Goal: Task Accomplishment & Management: Manage account settings

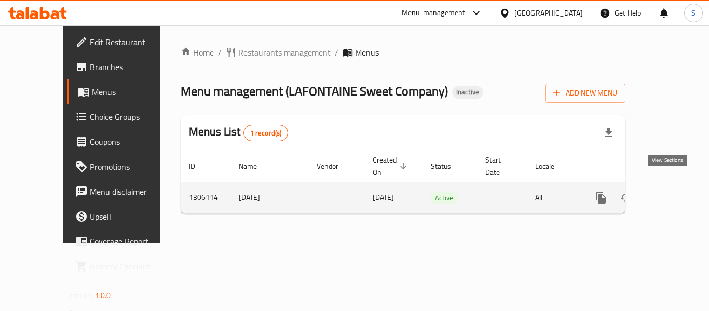
click at [673, 186] on link "enhanced table" at bounding box center [675, 197] width 25 height 25
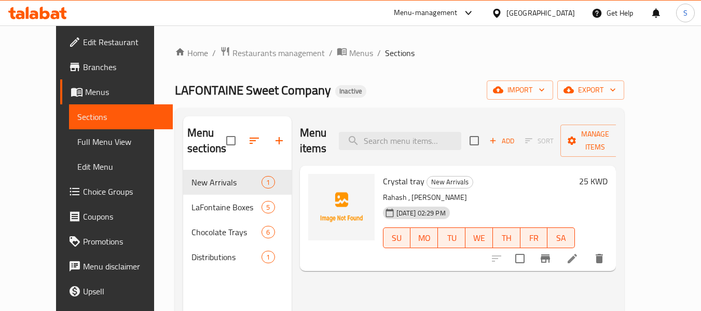
click at [408, 59] on ol "Home / Restaurants management / Menus / Sections" at bounding box center [399, 52] width 449 height 13
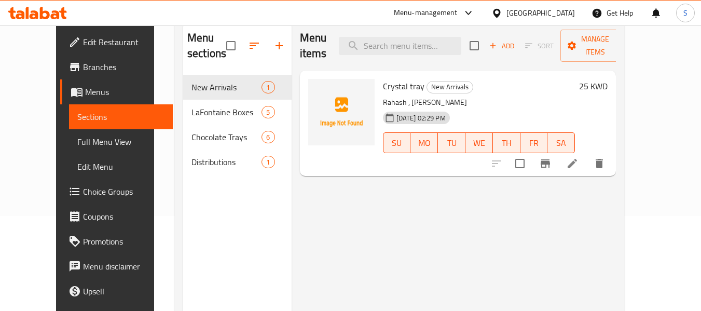
scroll to position [104, 0]
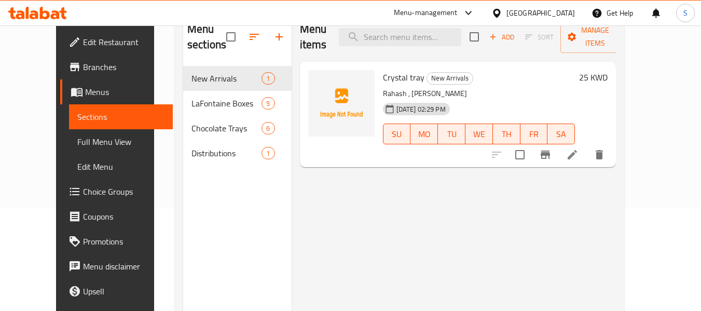
drag, startPoint x: 635, startPoint y: 141, endPoint x: 427, endPoint y: 182, distance: 212.0
click at [418, 183] on div "Menu items Add Sort Manage items Crystal tray New Arrivals Rahash , bent pralin…" at bounding box center [454, 167] width 325 height 311
click at [77, 141] on span "Full Menu View" at bounding box center [121, 141] width 88 height 12
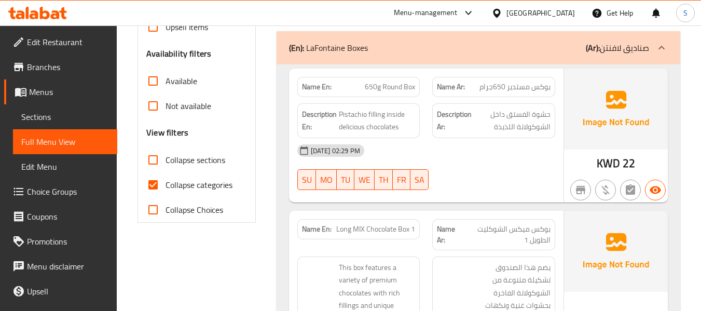
scroll to position [311, 0]
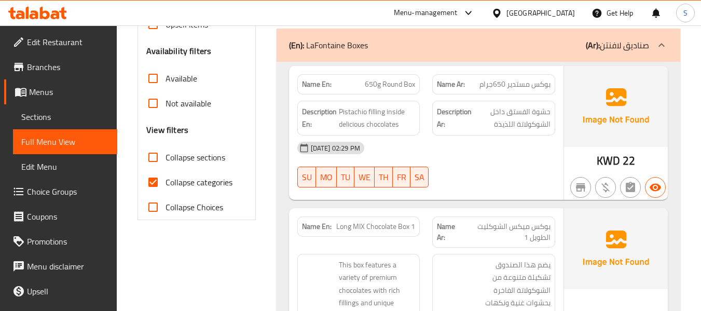
click at [164, 185] on input "Collapse categories" at bounding box center [153, 182] width 25 height 25
checkbox input "false"
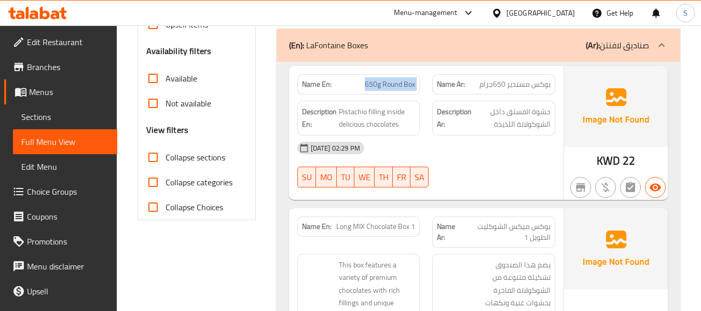
copy span "650g Round Box"
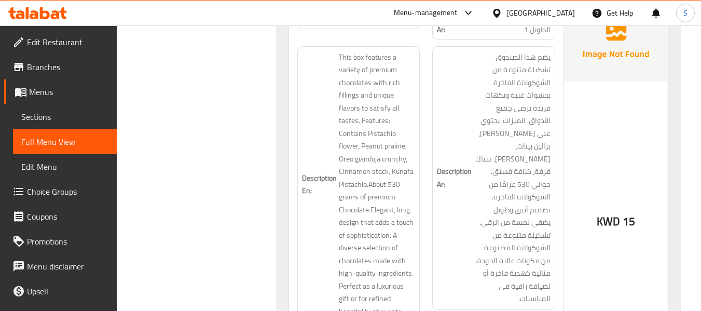
scroll to position [467, 0]
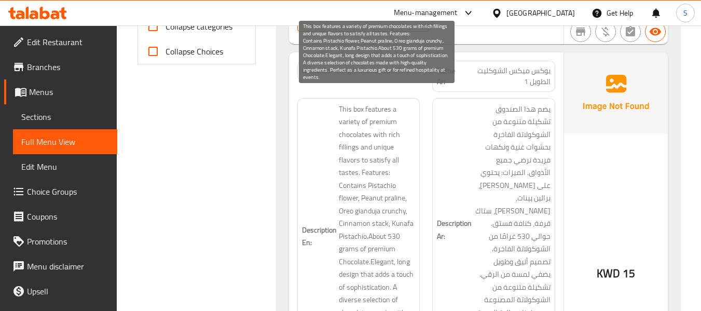
click at [376, 164] on span "This box features a variety of premium chocolates with rich fillings and unique…" at bounding box center [377, 236] width 77 height 267
click at [392, 186] on span "This box features a variety of premium chocolates with rich fillings and unique…" at bounding box center [377, 236] width 77 height 267
click at [392, 199] on span "This box features a variety of premium chocolates with rich fillings and unique…" at bounding box center [377, 236] width 77 height 267
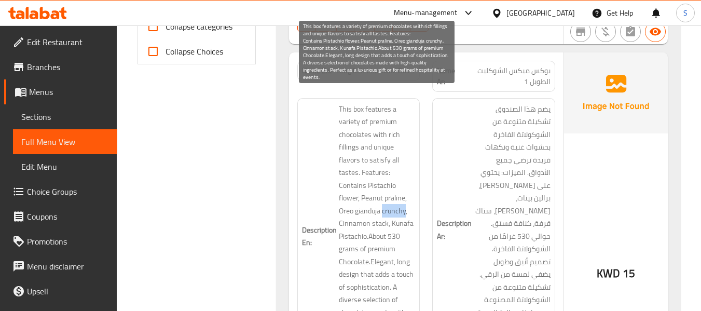
click at [392, 199] on span "This box features a variety of premium chocolates with rich fillings and unique…" at bounding box center [377, 236] width 77 height 267
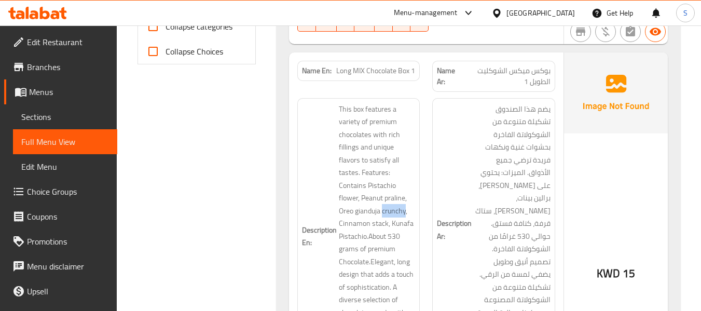
scroll to position [571, 0]
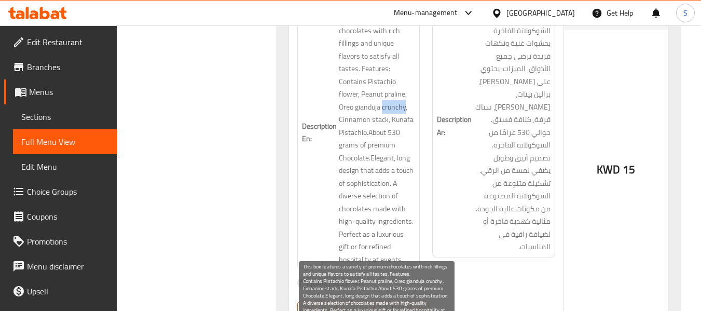
click at [355, 120] on span "This box features a variety of premium chocolates with rich fillings and unique…" at bounding box center [377, 132] width 77 height 267
click at [359, 146] on span "This box features a variety of premium chocolates with rich fillings and unique…" at bounding box center [377, 132] width 77 height 267
click at [374, 170] on span "This box features a variety of premium chocolates with rich fillings and unique…" at bounding box center [377, 132] width 77 height 267
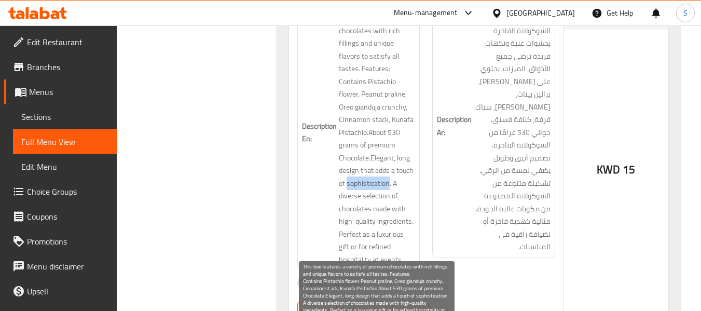
click at [374, 170] on span "This box features a variety of premium chocolates with rich fillings and unique…" at bounding box center [377, 132] width 77 height 267
click at [400, 212] on span "This box features a variety of premium chocolates with rich fillings and unique…" at bounding box center [377, 132] width 77 height 267
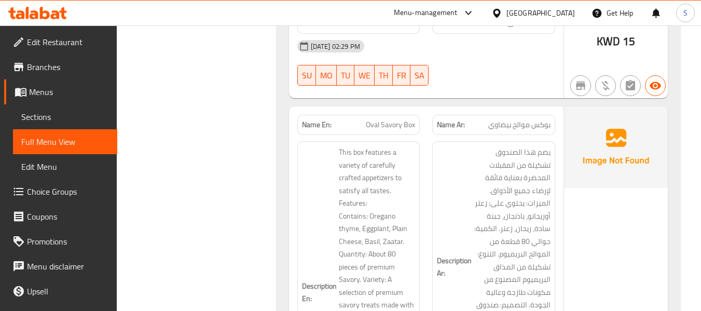
scroll to position [1038, 0]
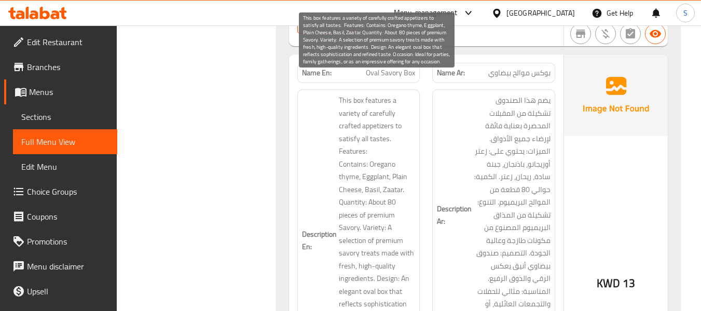
click at [350, 164] on span "This box features a variety of carefully crafted appetizers to satisfy all tast…" at bounding box center [377, 240] width 77 height 293
click at [352, 177] on span "This box features a variety of carefully crafted appetizers to satisfy all tast…" at bounding box center [377, 240] width 77 height 293
click at [372, 205] on span "This box features a variety of carefully crafted appetizers to satisfy all tast…" at bounding box center [377, 240] width 77 height 293
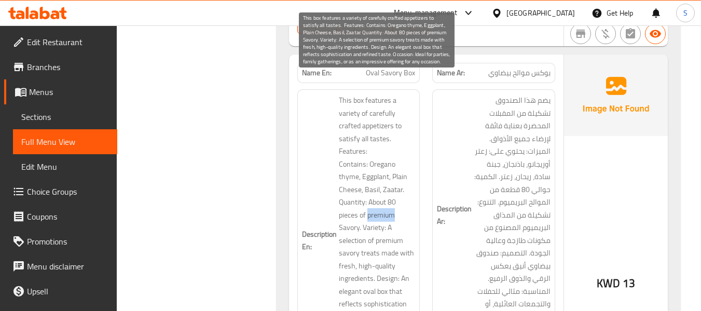
click at [372, 205] on span "This box features a variety of carefully crafted appetizers to satisfy all tast…" at bounding box center [377, 240] width 77 height 293
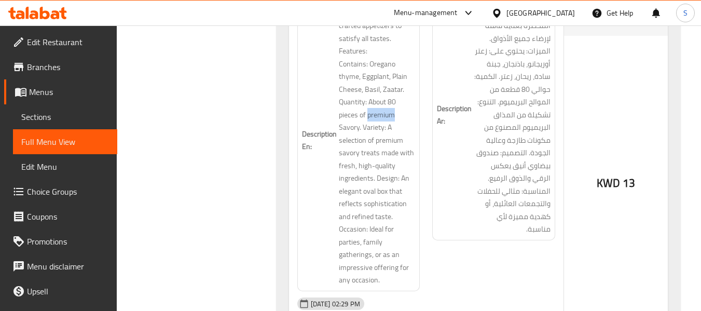
scroll to position [1141, 0]
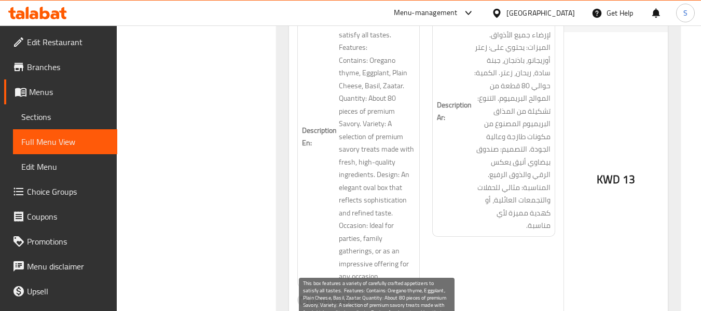
click at [341, 110] on span "This box features a variety of carefully crafted appetizers to satisfy all tast…" at bounding box center [377, 136] width 77 height 293
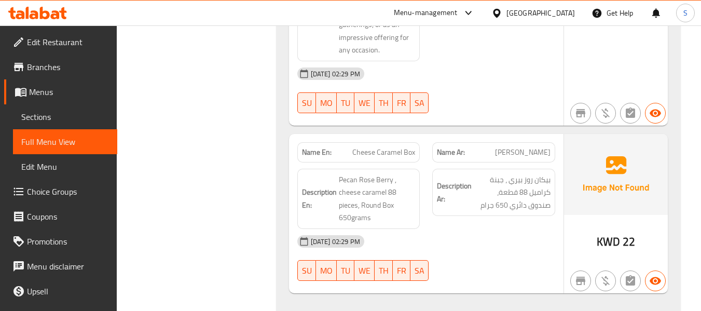
scroll to position [1401, 0]
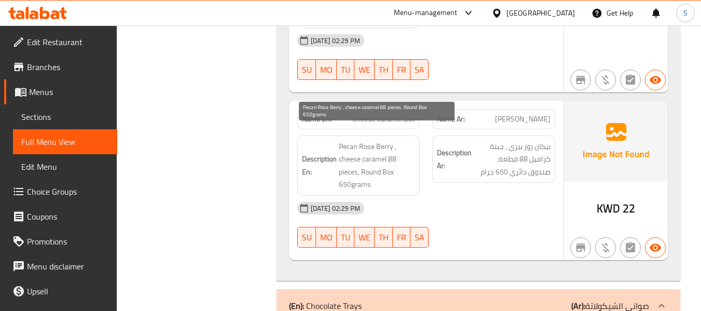
click at [344, 162] on span "Pecan Rose Berry , cheese caramel 88 pieces, Round Box 650grams" at bounding box center [377, 165] width 77 height 51
click at [360, 176] on span "Pecan Rose Berry , cheese caramel 88 pieces, Round Box 650grams" at bounding box center [377, 165] width 77 height 51
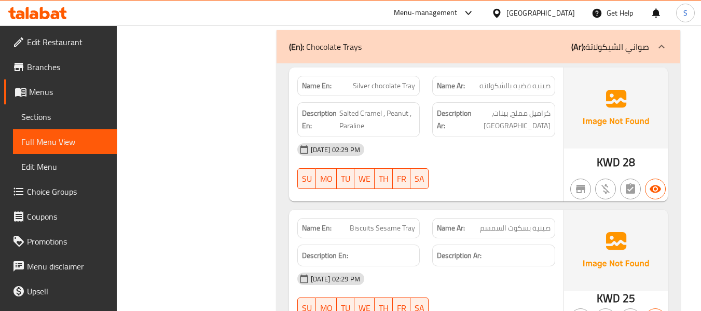
scroll to position [1660, 0]
click at [394, 106] on span "Salted Cramel , Peanut , Paraline" at bounding box center [377, 118] width 76 height 25
copy span "Peanut"
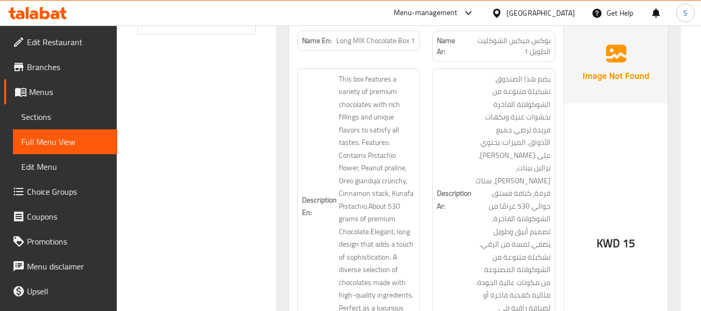
scroll to position [815, 0]
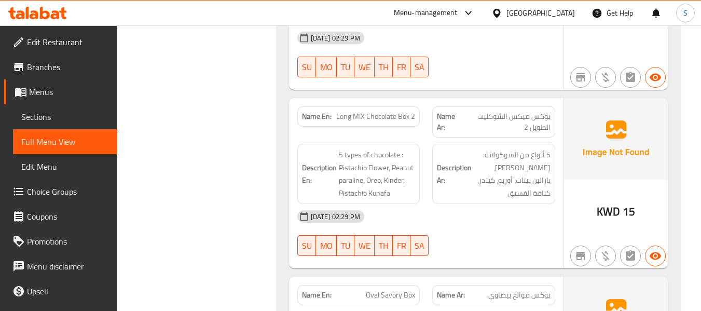
drag, startPoint x: 186, startPoint y: 96, endPoint x: 272, endPoint y: 84, distance: 87.6
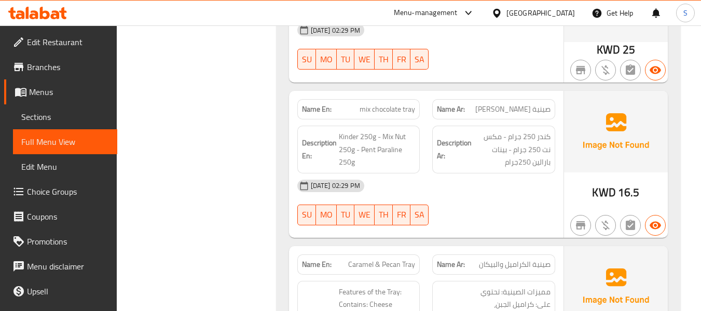
scroll to position [1957, 0]
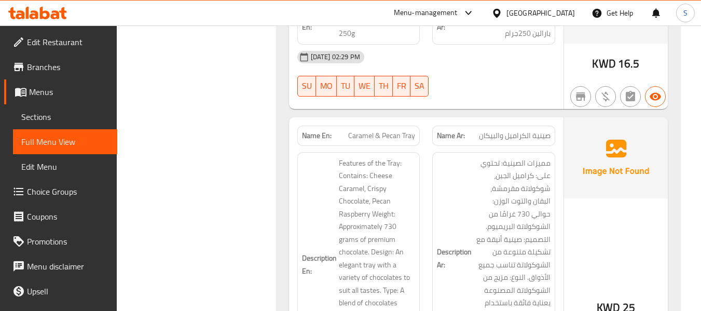
scroll to position [2061, 0]
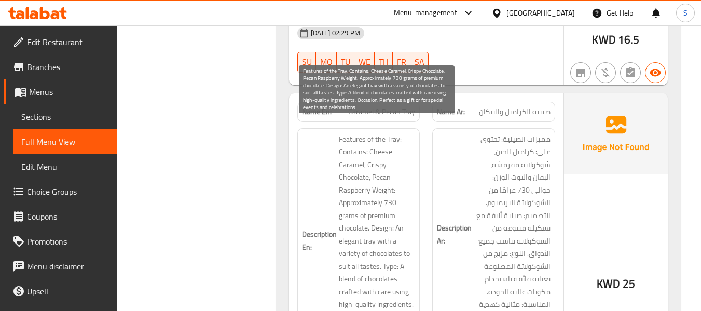
click at [357, 165] on span "Features of the Tray: Contains: Cheese Caramel, Crispy Chocolate, Pecan Raspber…" at bounding box center [377, 241] width 77 height 216
click at [360, 182] on span "Features of the Tray: Contains: Cheese Caramel, Crispy Chocolate, Pecan Raspber…" at bounding box center [377, 241] width 77 height 216
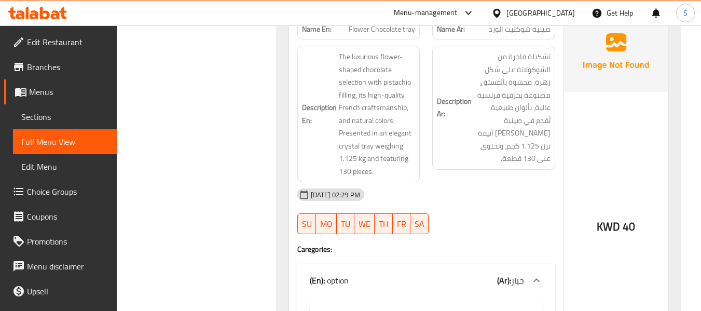
scroll to position [2424, 0]
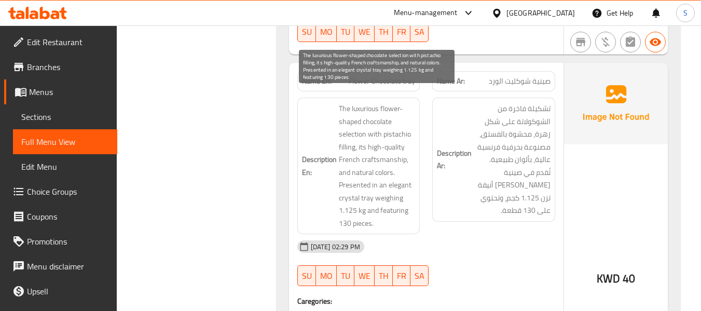
click at [390, 148] on span "The luxurious flower-shaped chocolate selection with pistachio filling, its hig…" at bounding box center [377, 165] width 77 height 127
click at [353, 199] on span "The luxurious flower-shaped chocolate selection with pistachio filling, its hig…" at bounding box center [377, 165] width 77 height 127
click at [366, 211] on span "The luxurious flower-shaped chocolate selection with pistachio filling, its hig…" at bounding box center [377, 165] width 77 height 127
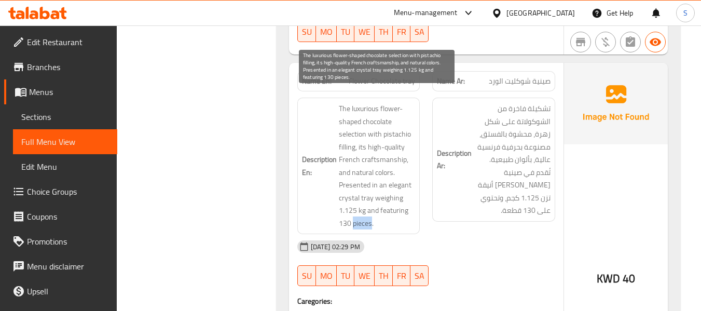
click at [366, 211] on span "The luxurious flower-shaped chocolate selection with pistachio filling, its hig…" at bounding box center [377, 165] width 77 height 127
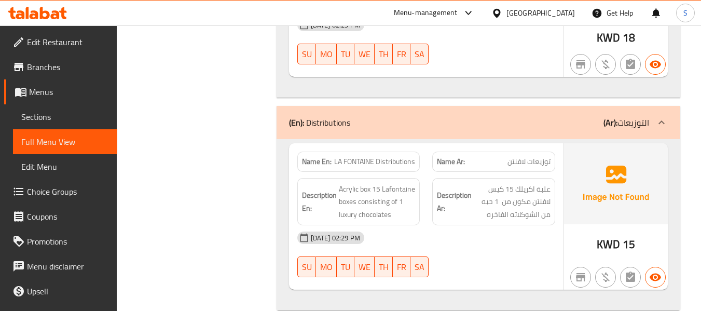
scroll to position [2936, 0]
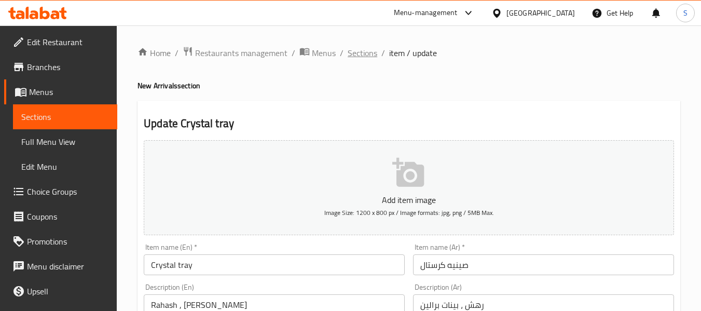
click at [361, 56] on span "Sections" at bounding box center [363, 53] width 30 height 12
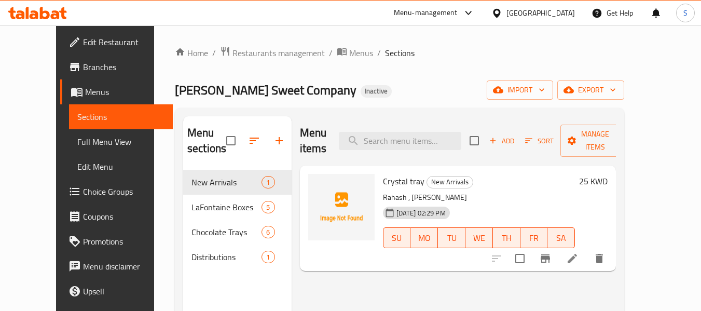
scroll to position [52, 0]
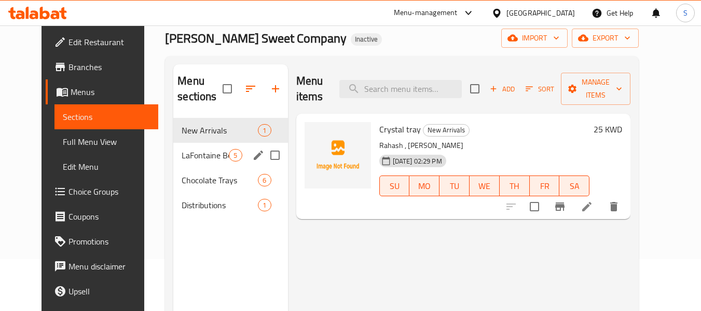
click at [175, 162] on div "LaFontaine Boxes 5" at bounding box center [230, 155] width 114 height 25
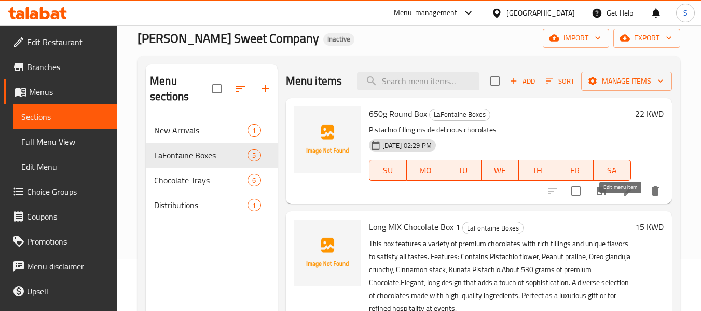
drag, startPoint x: 622, startPoint y: 209, endPoint x: 593, endPoint y: 204, distance: 28.8
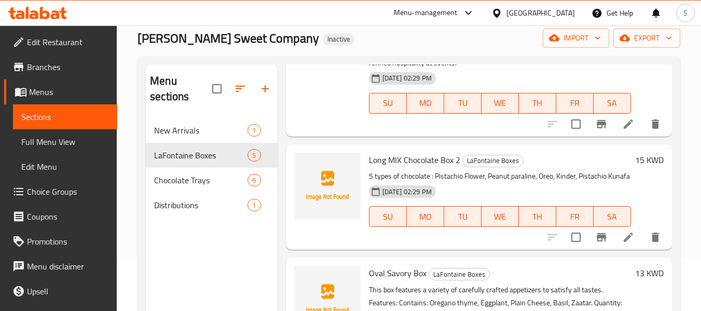
scroll to position [311, 0]
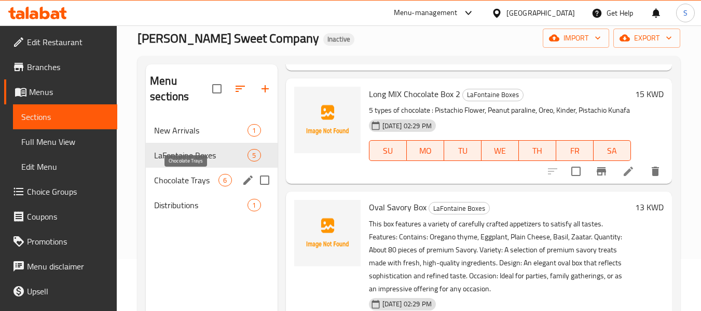
click at [189, 179] on span "Chocolate Trays" at bounding box center [186, 180] width 64 height 12
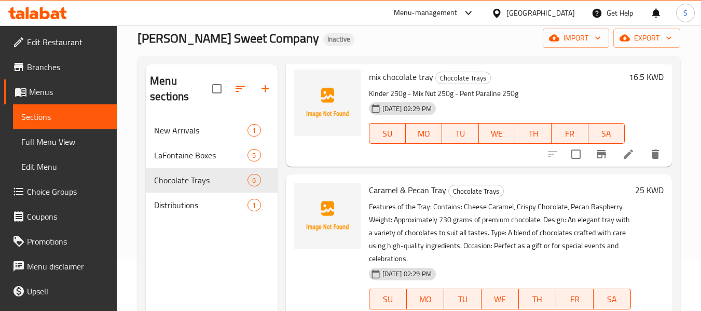
scroll to position [259, 0]
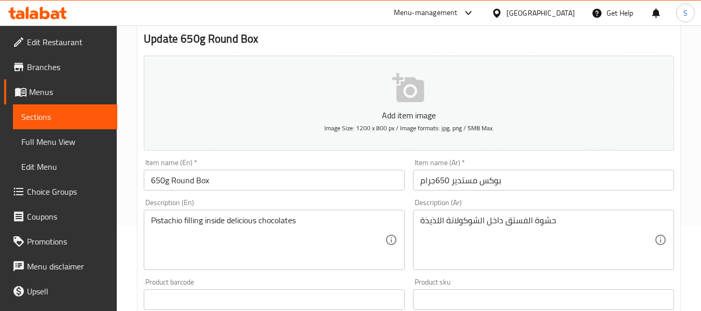
scroll to position [104, 0]
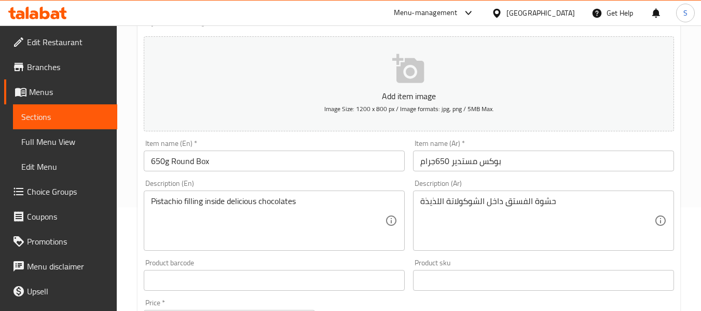
click at [271, 157] on input "650g Round Box" at bounding box center [274, 160] width 261 height 21
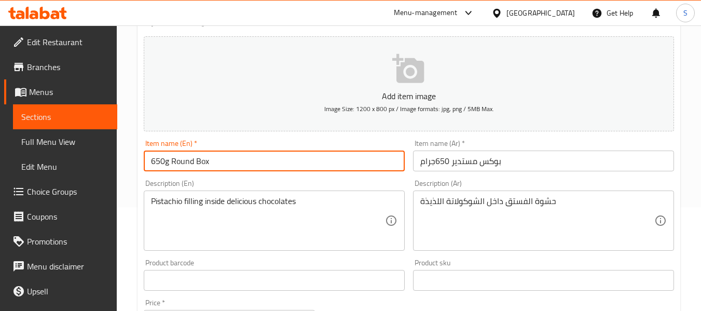
click at [271, 157] on input "650g Round Box" at bounding box center [274, 160] width 261 height 21
paste input "Pistachio flower"
type input "Pistachio flower"
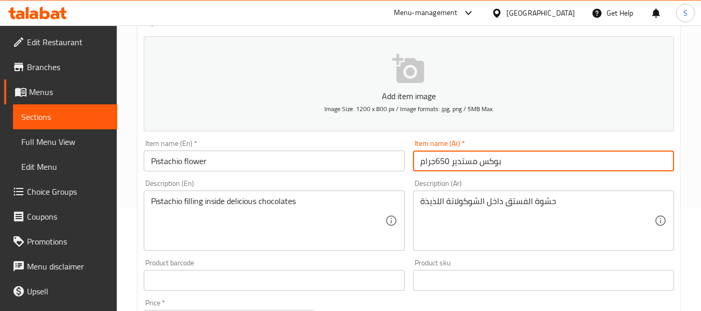
click at [482, 154] on input "بوكس مستدير 650جرام" at bounding box center [543, 160] width 261 height 21
paste input "ستاشيو فلاور"
type input "بستاشيو فلاور"
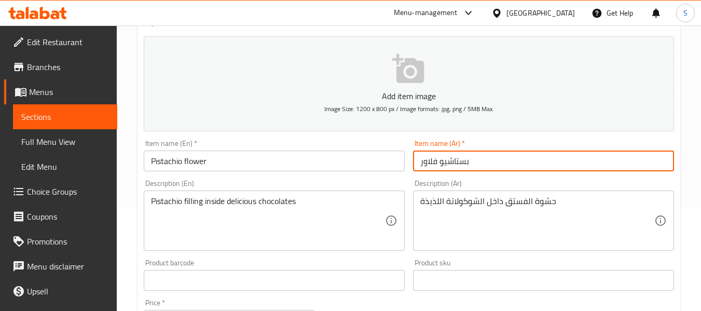
scroll to position [156, 0]
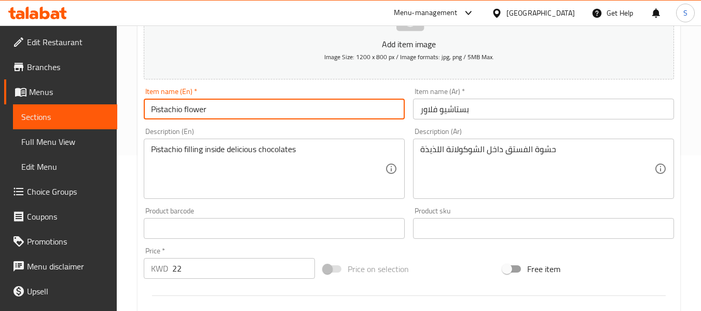
click at [303, 106] on input "Pistachio flower" at bounding box center [274, 109] width 261 height 21
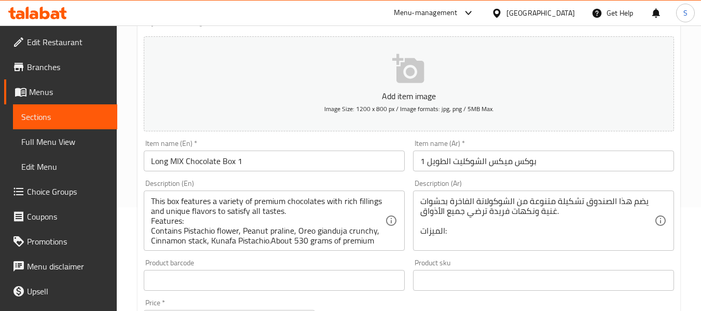
scroll to position [52, 0]
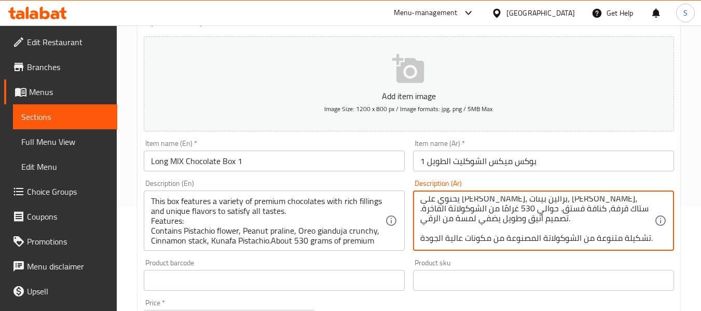
click at [512, 198] on textarea "يضم هذا الصندوق تشكيلة متنوعة من الشوكولاتة الفاخرة بحشوات غنية ونكهات فريدة تر…" at bounding box center [537, 220] width 234 height 49
paste textarea "فول سوداني"
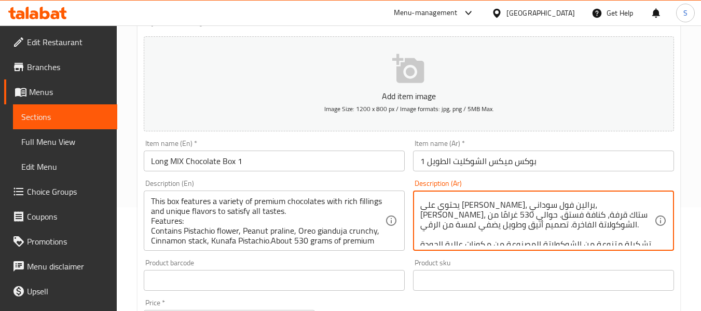
type textarea "يضم هذا الصندوق تشكيلة متنوعة من الشوكولاتة الفاخرة بحشوات غنية ونكهات فريدة تر…"
click at [562, 167] on input "بوكس ميكس الشوكليت الطويل 1" at bounding box center [543, 160] width 261 height 21
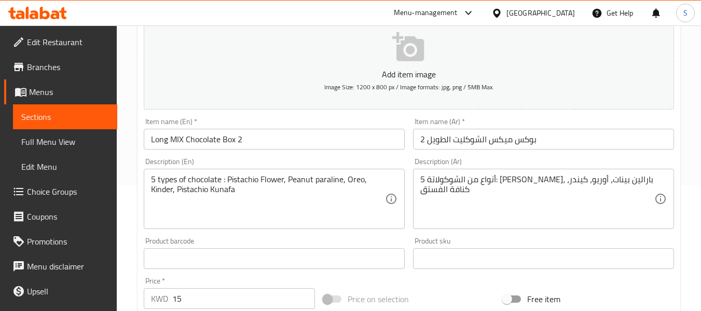
scroll to position [156, 0]
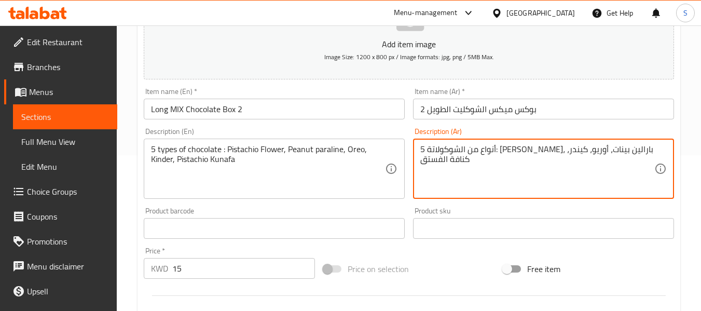
click at [480, 149] on textarea "5 أنواع من الشوكولاتة: [PERSON_NAME]، بارالين بينات، أوريو، كيندر، كنافة الفستق" at bounding box center [537, 168] width 234 height 49
paste textarea "فول سوداني"
type textarea "5 أنواع من الشوكولاتة: [PERSON_NAME]، بارالين فول سوداني، أوريو، كيندر، كنافة ا…"
click at [563, 116] on input "بوكس ميكس الشوكليت الطويل 2" at bounding box center [543, 109] width 261 height 21
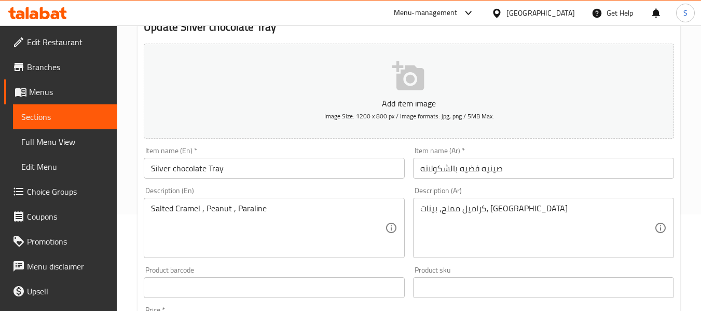
scroll to position [104, 0]
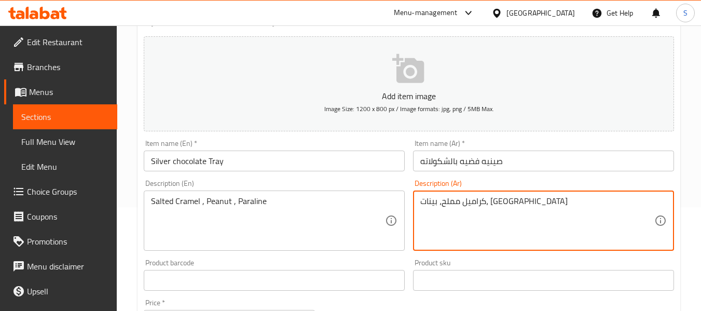
click at [452, 198] on textarea "كراميل مملح، بينات، برالين" at bounding box center [537, 220] width 234 height 49
paste textarea "فول سوداني"
type textarea "كراميل مملح، [PERSON_NAME]، برالين"
click at [530, 165] on input "صينيه فضيه بالشكولاته" at bounding box center [543, 160] width 261 height 21
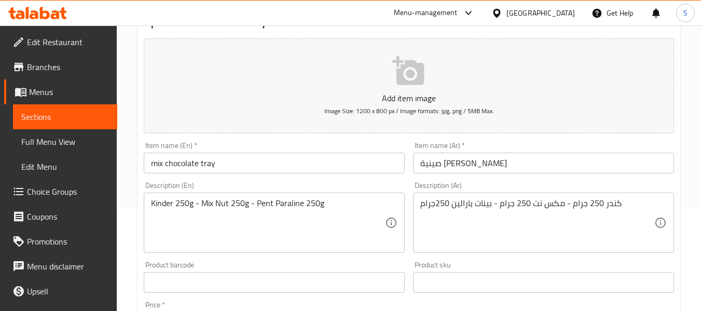
scroll to position [104, 0]
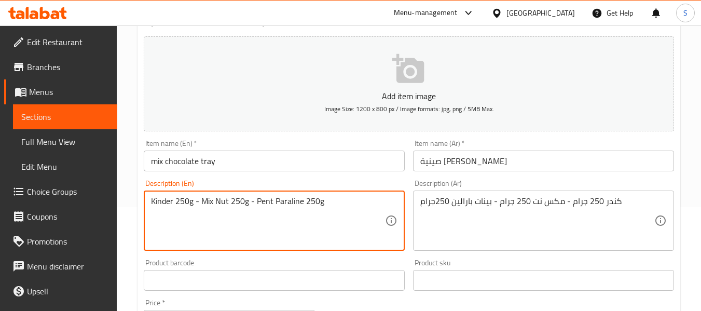
click at [267, 202] on textarea "Kinder 250g - Mix Nut 250g - Pent Paraline 250g" at bounding box center [268, 220] width 234 height 49
type textarea "Kinder 250g - Mix Nut 250g - peanut Paraline 250g"
click at [328, 164] on input "mix chocolate tray" at bounding box center [274, 160] width 261 height 21
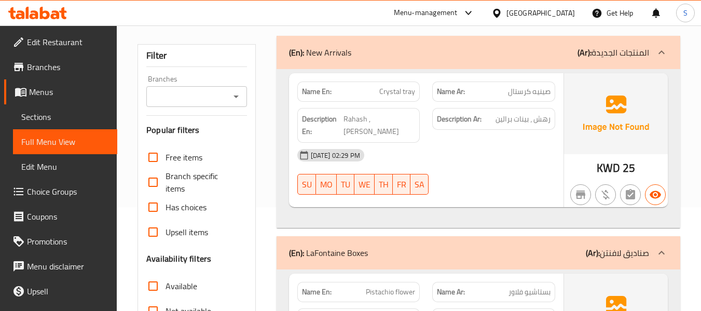
scroll to position [259, 0]
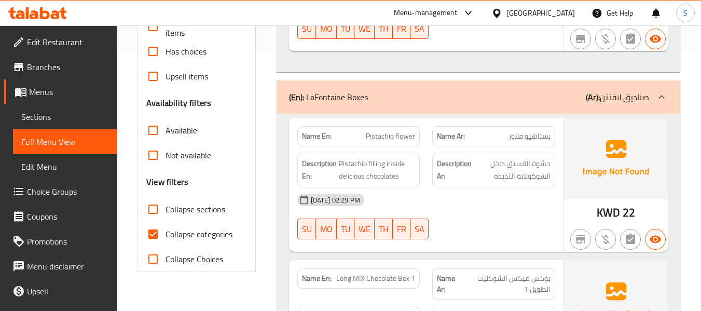
drag, startPoint x: 178, startPoint y: 237, endPoint x: 280, endPoint y: 206, distance: 105.7
click at [178, 237] on span "Collapse categories" at bounding box center [198, 234] width 67 height 12
click at [165, 237] on input "Collapse categories" at bounding box center [153, 234] width 25 height 25
checkbox input "false"
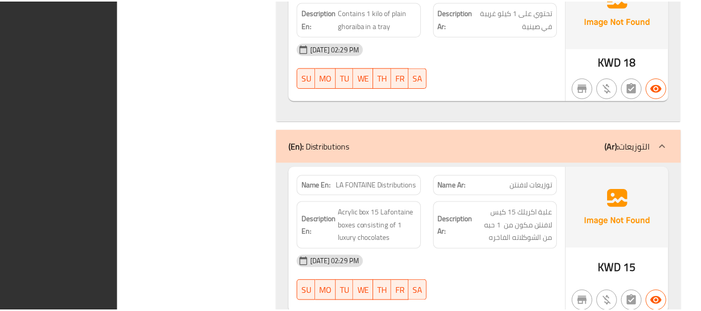
scroll to position [2910, 0]
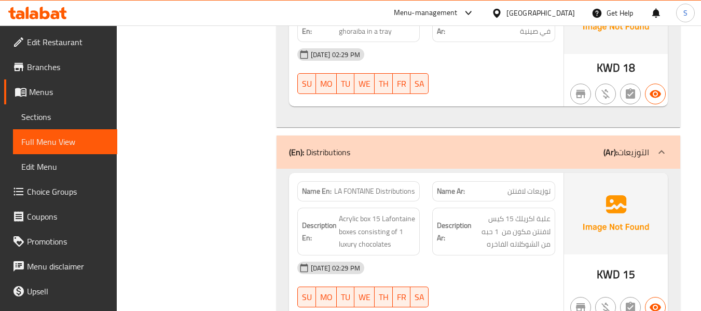
click at [558, 9] on div "[GEOGRAPHIC_DATA]" at bounding box center [540, 12] width 68 height 11
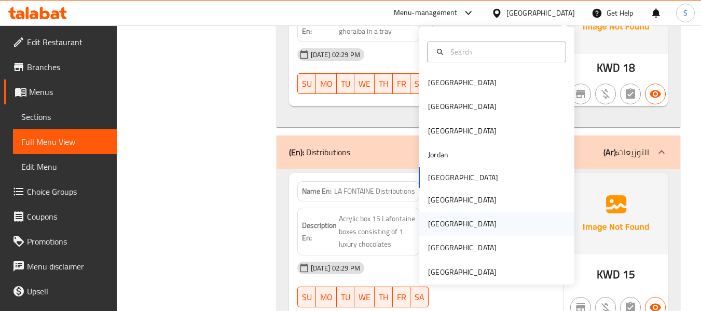
click at [436, 223] on div "[GEOGRAPHIC_DATA]" at bounding box center [462, 223] width 68 height 11
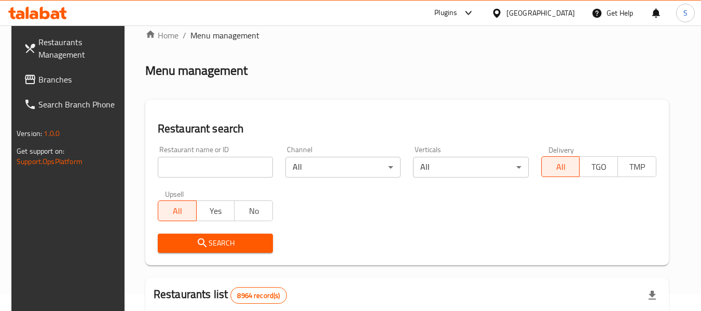
scroll to position [17, 0]
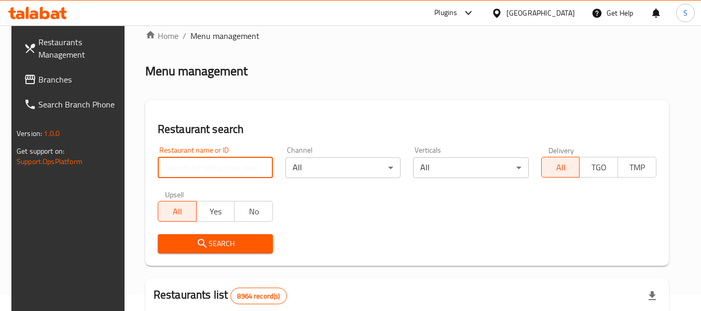
paste input "703982"
type input "703982"
click button "Search" at bounding box center [215, 243] width 115 height 19
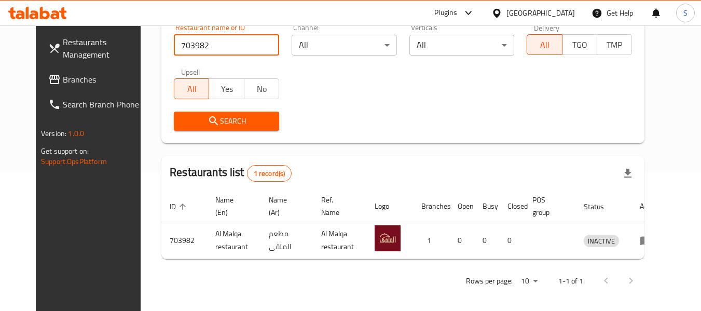
scroll to position [143, 0]
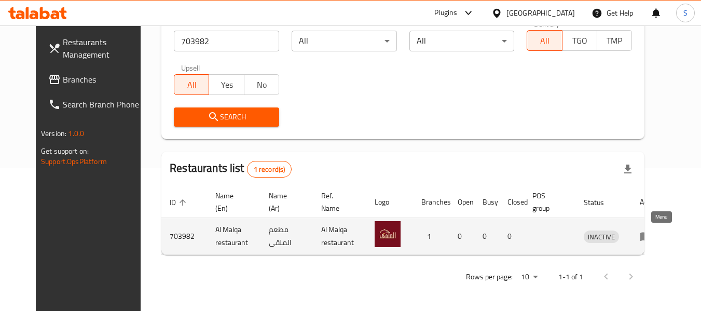
click at [652, 234] on icon "enhanced table" at bounding box center [646, 236] width 12 height 12
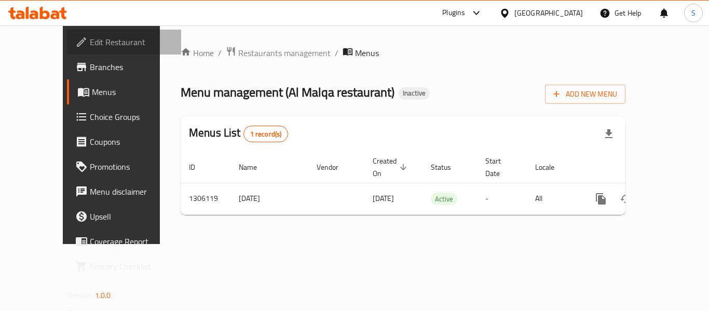
click at [90, 42] on span "Edit Restaurant" at bounding box center [131, 42] width 83 height 12
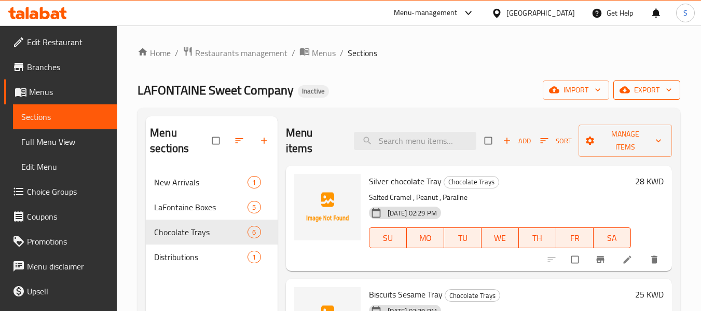
click at [648, 84] on span "export" at bounding box center [646, 90] width 50 height 13
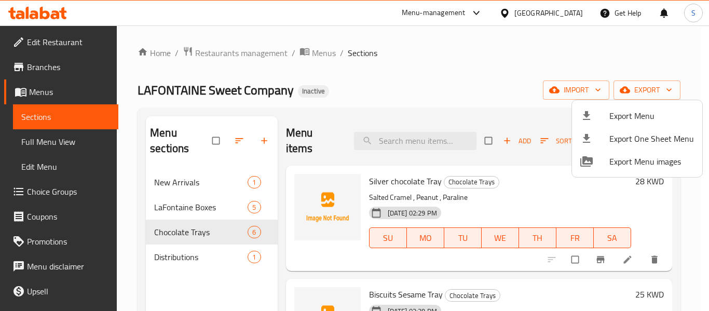
click at [638, 110] on span "Export Menu" at bounding box center [651, 115] width 85 height 12
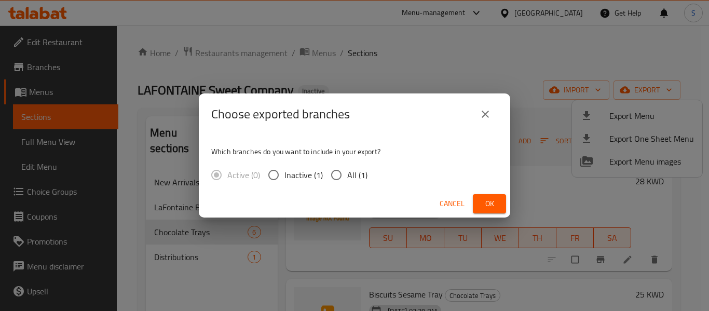
click at [341, 175] on input "All (1)" at bounding box center [336, 175] width 22 height 22
radio input "true"
click at [501, 200] on button "Ok" at bounding box center [489, 203] width 33 height 19
